Goal: Task Accomplishment & Management: Complete application form

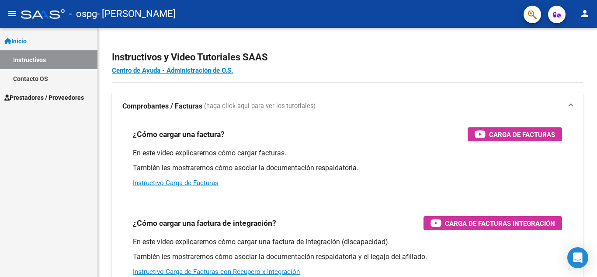
click at [65, 98] on span "Prestadores / Proveedores" at bounding box center [44, 98] width 80 height 10
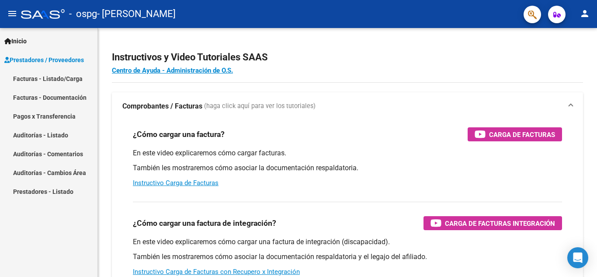
click at [77, 221] on div "Inicio Instructivos Contacto OS Prestadores / Proveedores Facturas - Listado/Ca…" at bounding box center [49, 152] width 98 height 249
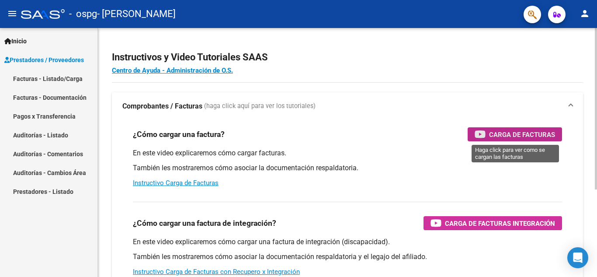
click at [496, 135] on span "Carga de Facturas" at bounding box center [522, 134] width 66 height 11
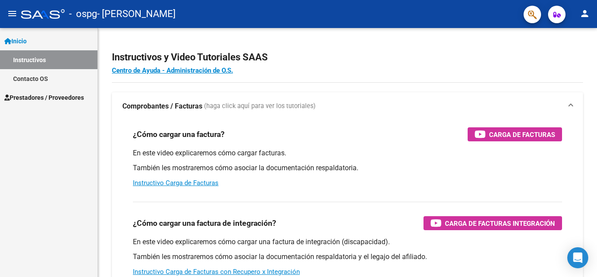
click at [56, 95] on span "Prestadores / Proveedores" at bounding box center [44, 98] width 80 height 10
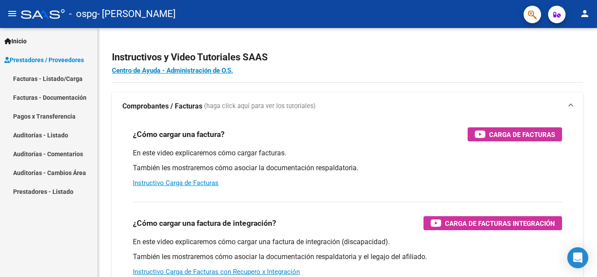
click at [70, 78] on link "Facturas - Listado/Carga" at bounding box center [49, 78] width 98 height 19
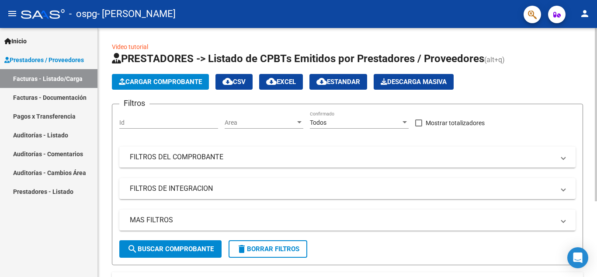
click at [191, 81] on span "Cargar Comprobante" at bounding box center [160, 82] width 83 height 8
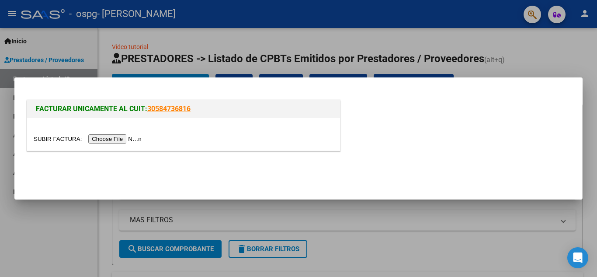
click at [138, 136] on input "file" at bounding box center [89, 138] width 111 height 9
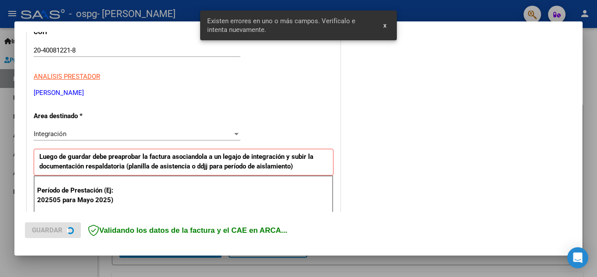
scroll to position [198, 0]
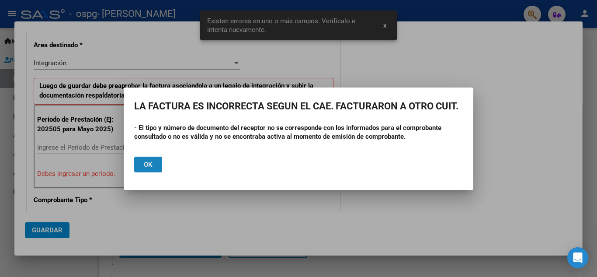
click at [146, 164] on span "Ok" at bounding box center [148, 164] width 9 height 8
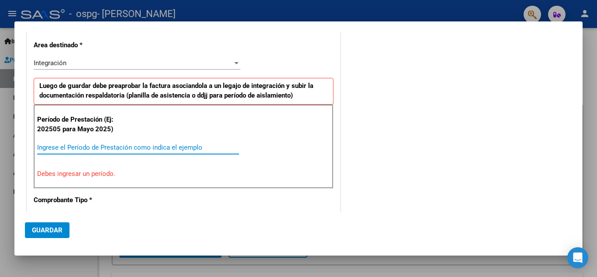
click at [116, 148] on input "Ingrese el Período de Prestación como indica el ejemplo" at bounding box center [138, 147] width 202 height 8
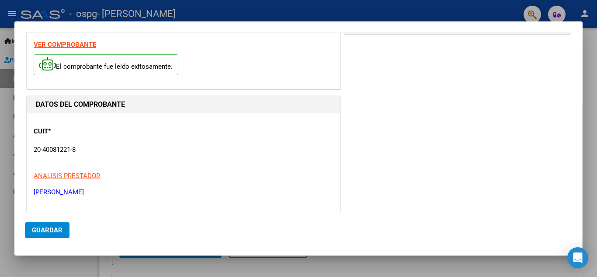
scroll to position [0, 0]
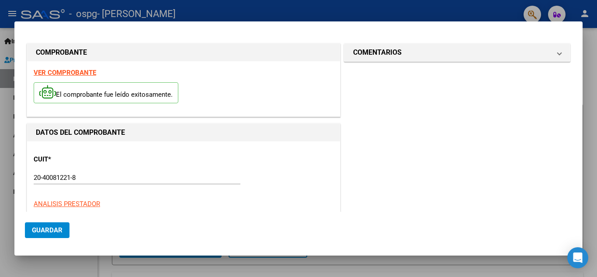
type input "202508"
click at [74, 72] on strong "VER COMPROBANTE" at bounding box center [65, 73] width 63 height 8
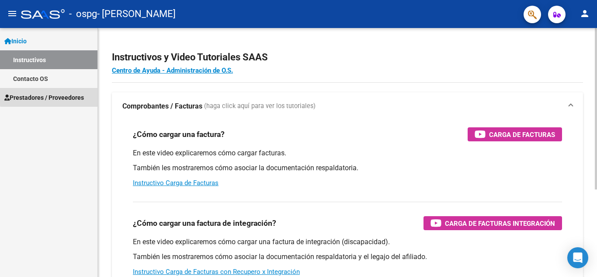
click at [68, 94] on span "Prestadores / Proveedores" at bounding box center [44, 98] width 80 height 10
click at [59, 98] on span "Prestadores / Proveedores" at bounding box center [44, 98] width 80 height 10
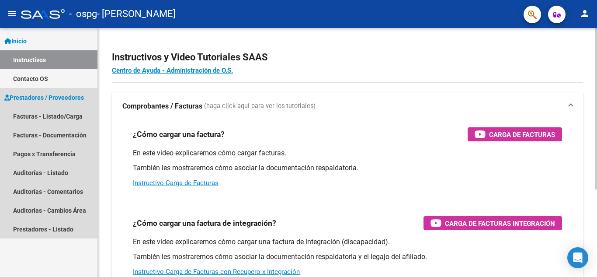
click at [60, 98] on span "Prestadores / Proveedores" at bounding box center [44, 98] width 80 height 10
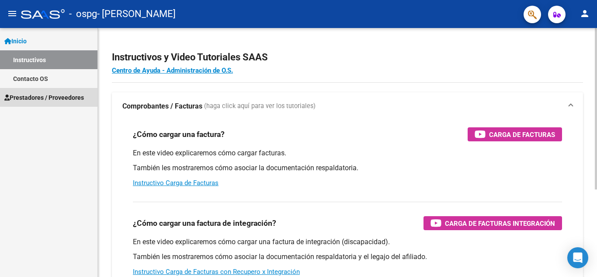
click at [63, 97] on span "Prestadores / Proveedores" at bounding box center [44, 98] width 80 height 10
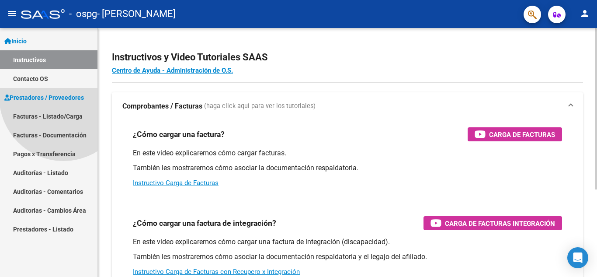
click at [63, 97] on span "Prestadores / Proveedores" at bounding box center [44, 98] width 80 height 10
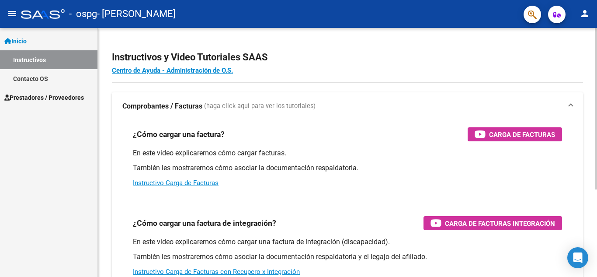
click at [63, 97] on span "Prestadores / Proveedores" at bounding box center [44, 98] width 80 height 10
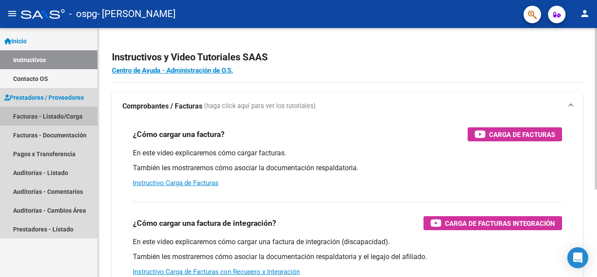
click at [77, 114] on link "Facturas - Listado/Carga" at bounding box center [49, 116] width 98 height 19
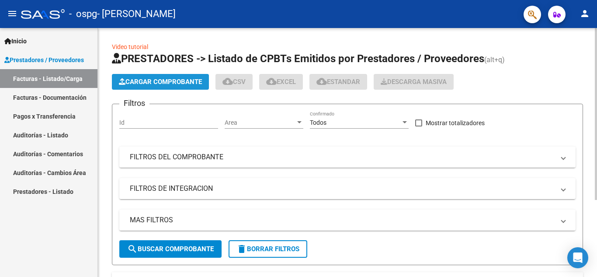
click at [160, 82] on span "Cargar Comprobante" at bounding box center [160, 82] width 83 height 8
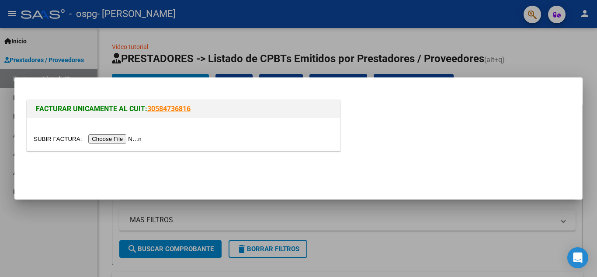
click at [118, 138] on input "file" at bounding box center [89, 138] width 111 height 9
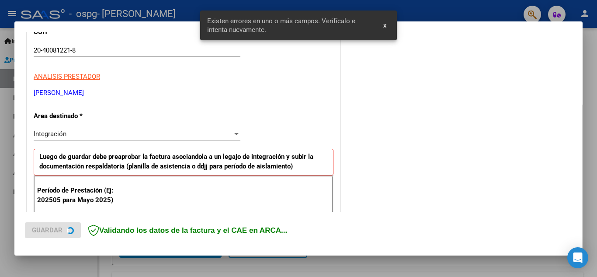
scroll to position [198, 0]
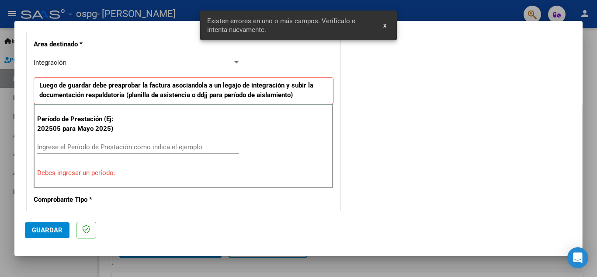
click at [84, 147] on input "Ingrese el Período de Prestación como indica el ejemplo" at bounding box center [138, 147] width 202 height 8
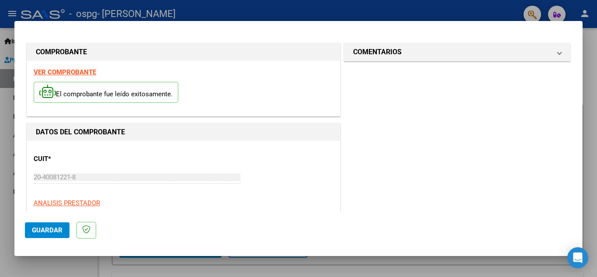
scroll to position [131, 0]
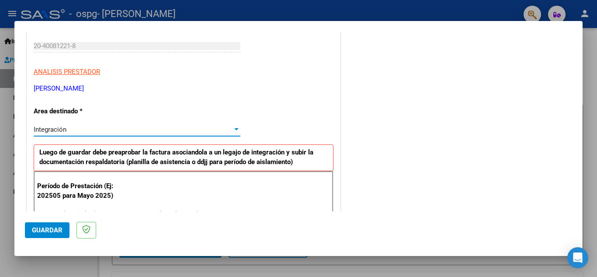
click at [91, 126] on div "Integración" at bounding box center [133, 130] width 199 height 8
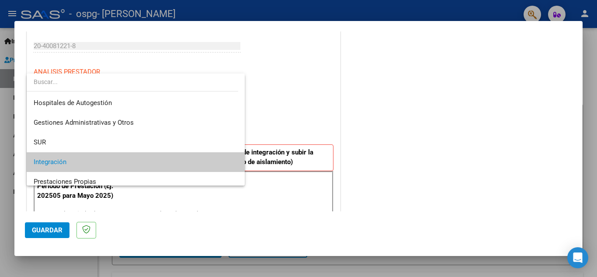
scroll to position [33, 0]
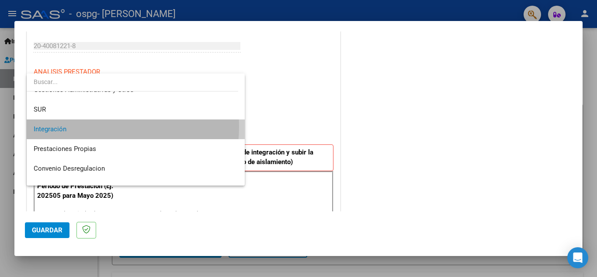
click at [91, 126] on span "Integración" at bounding box center [136, 129] width 204 height 20
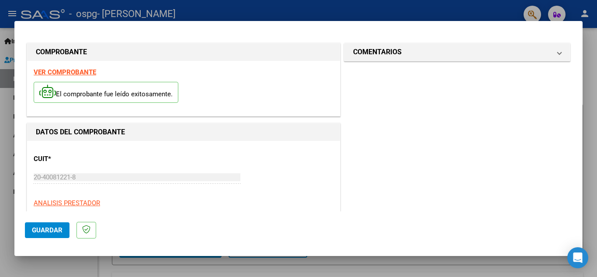
scroll to position [219, 0]
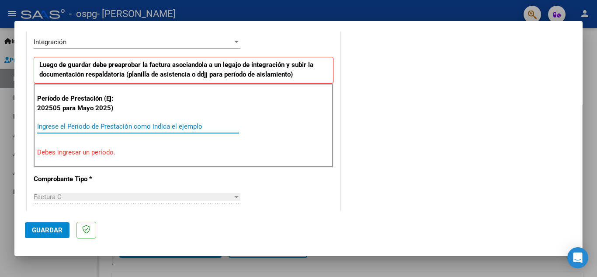
click at [88, 129] on input "Ingrese el Período de Prestación como indica el ejemplo" at bounding box center [138, 126] width 202 height 8
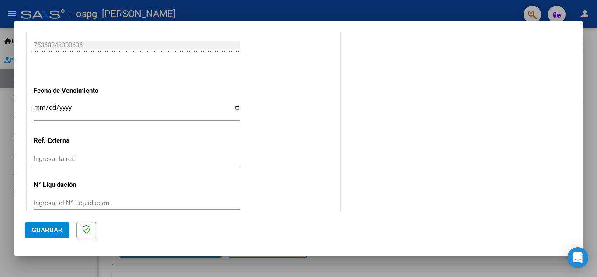
scroll to position [590, 0]
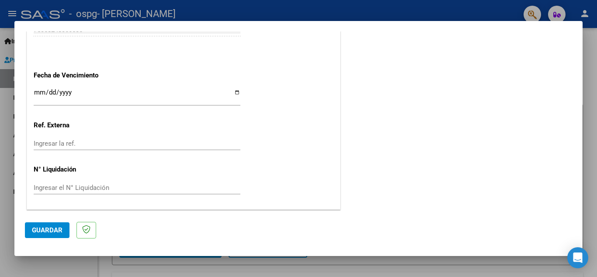
type input "202508"
click at [73, 145] on input "Ingresar la ref." at bounding box center [137, 144] width 207 height 8
click at [53, 90] on input "Ingresar la fecha" at bounding box center [137, 96] width 207 height 14
click at [234, 92] on input "Ingresar la fecha" at bounding box center [137, 96] width 207 height 14
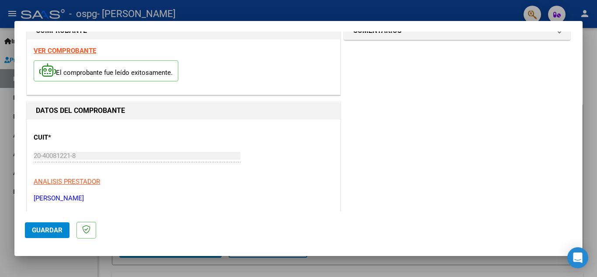
scroll to position [109, 0]
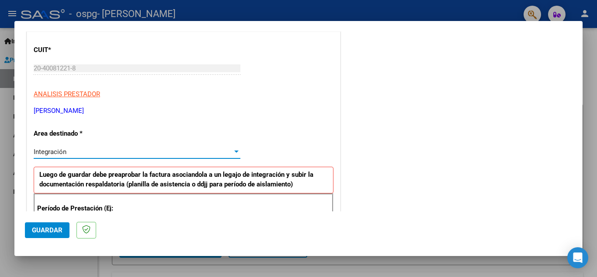
click at [82, 153] on div "Integración" at bounding box center [133, 152] width 199 height 8
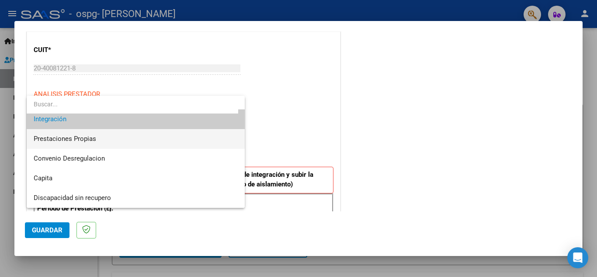
scroll to position [0, 0]
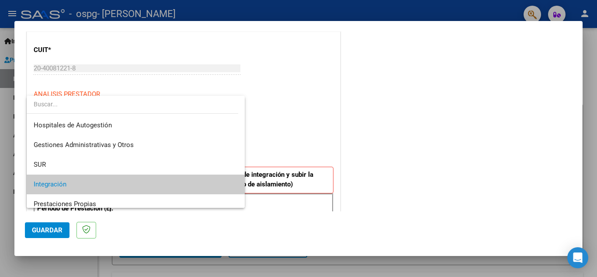
click at [92, 182] on span "Integración" at bounding box center [136, 184] width 204 height 20
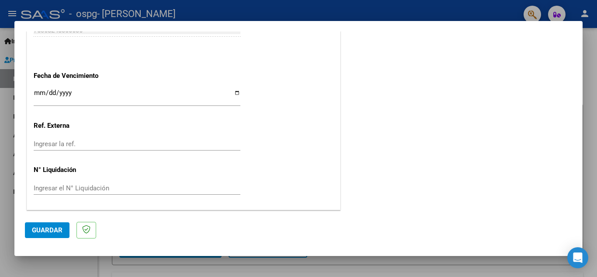
scroll to position [590, 0]
click at [46, 228] on span "Guardar" at bounding box center [47, 230] width 31 height 8
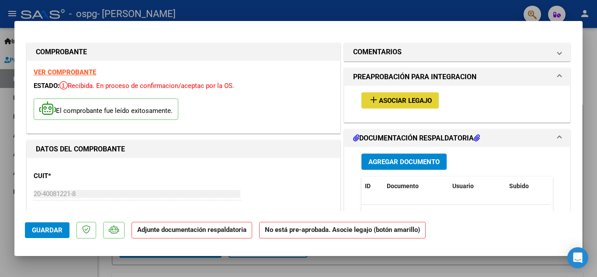
click at [397, 101] on span "Asociar Legajo" at bounding box center [405, 101] width 53 height 8
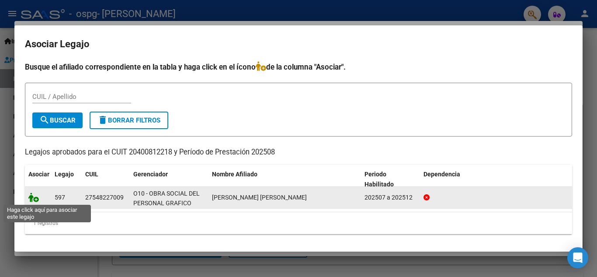
click at [35, 198] on icon at bounding box center [33, 197] width 10 height 10
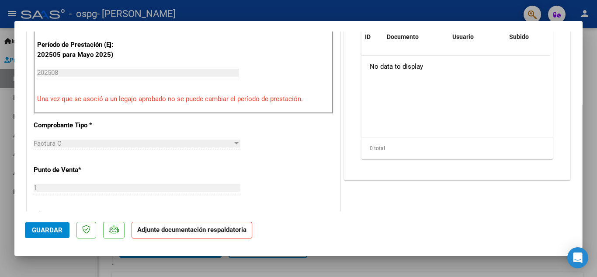
scroll to position [87, 0]
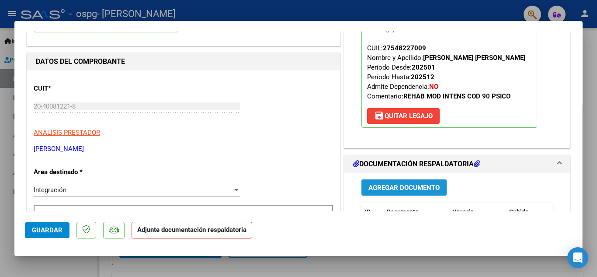
click at [391, 189] on span "Agregar Documento" at bounding box center [404, 188] width 71 height 8
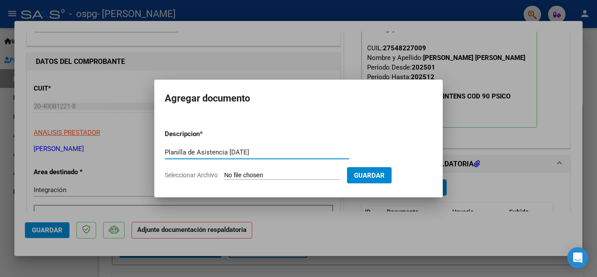
type input "Planilla de Asistencia [DATE]"
click at [291, 174] on input "Seleccionar Archivo" at bounding box center [282, 175] width 116 height 8
type input "C:\fakepath\Planilla de asistencia [DATE] [PERSON_NAME] Aime.pdf"
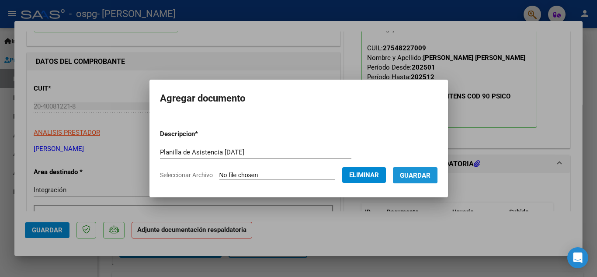
click at [421, 172] on span "Guardar" at bounding box center [415, 175] width 31 height 8
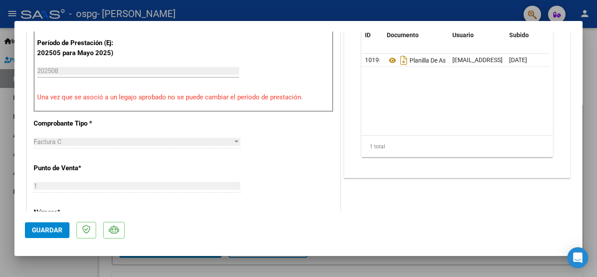
scroll to position [175, 0]
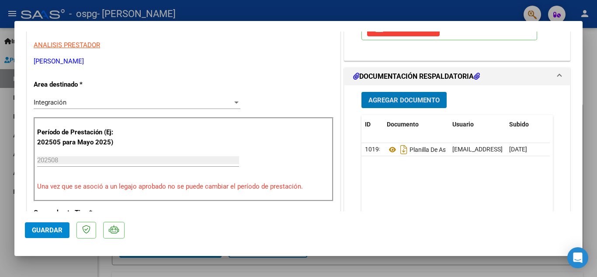
click at [52, 225] on button "Guardar" at bounding box center [47, 230] width 45 height 16
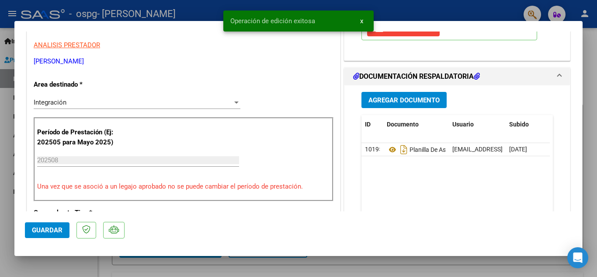
click at [46, 229] on span "Guardar" at bounding box center [47, 230] width 31 height 8
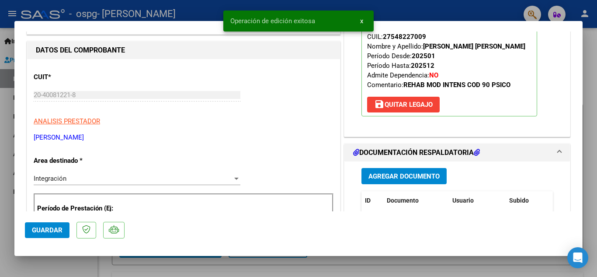
scroll to position [0, 0]
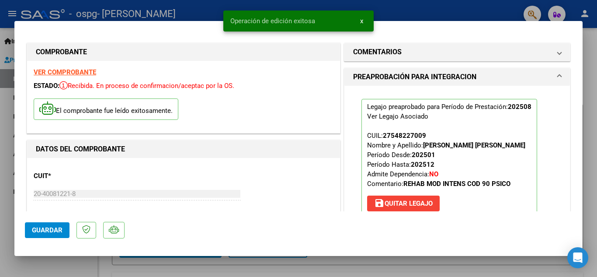
click at [586, 175] on div at bounding box center [298, 138] width 597 height 277
type input "$ 0,00"
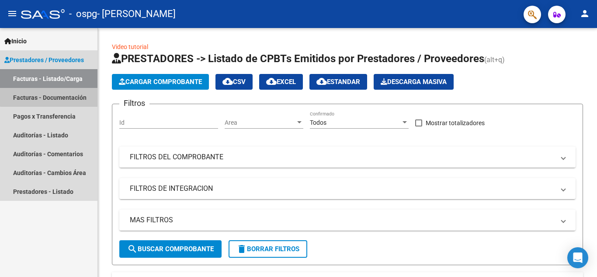
click at [68, 95] on link "Facturas - Documentación" at bounding box center [49, 97] width 98 height 19
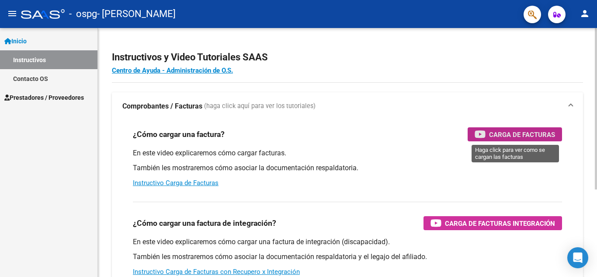
click at [506, 139] on span "Carga de Facturas" at bounding box center [522, 134] width 66 height 11
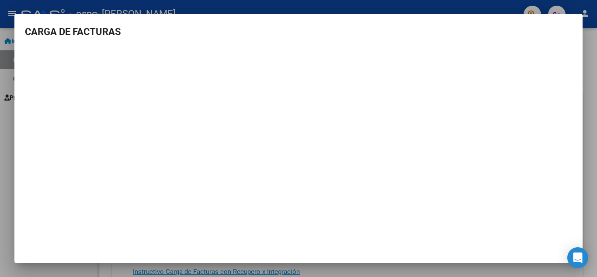
click at [594, 122] on div at bounding box center [298, 138] width 597 height 277
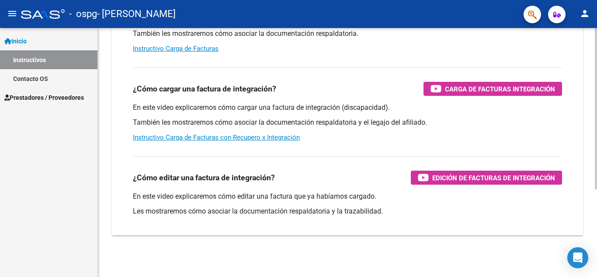
scroll to position [135, 0]
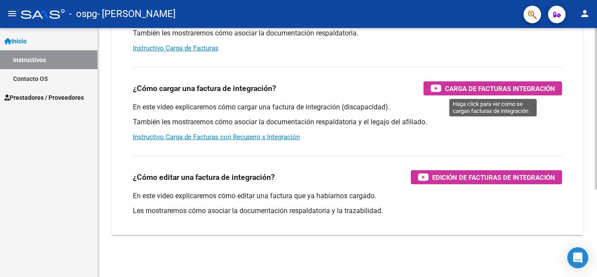
click at [516, 87] on span "Carga de Facturas Integración" at bounding box center [500, 88] width 110 height 11
